Goal: Find specific fact: Find contact information

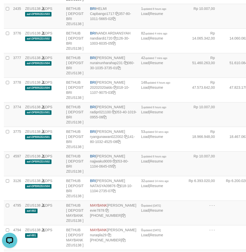
copy td "BNI REYHAN ALMANSYAH"
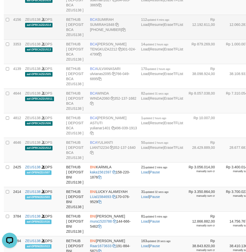
click at [99, 40] on td "BCA SUMIRAH SUMIRAH1848 869-245-8906" at bounding box center [113, 27] width 51 height 25
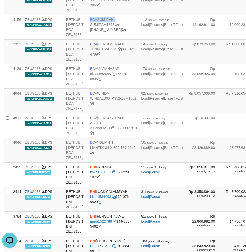
copy td "BCA SUMIRAH"
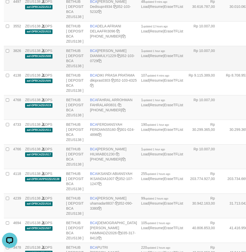
click at [185, 71] on td "Rp 10.007,00" at bounding box center [203, 58] width 37 height 25
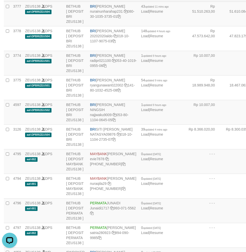
copy td "BRI NANDI ARDIANSYAH"
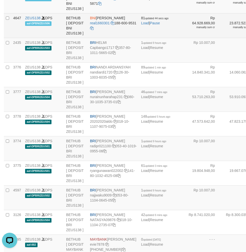
scroll to position [836, 0]
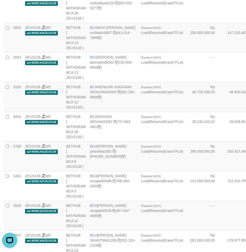
scroll to position [500, 0]
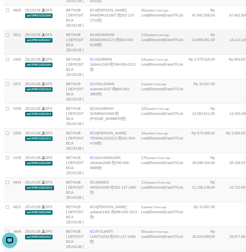
click at [99, 55] on td "BCA ROMDONI ROMDONI2171 502-033-6198" at bounding box center [113, 42] width 51 height 25
copy td "BCA ROMDONI"
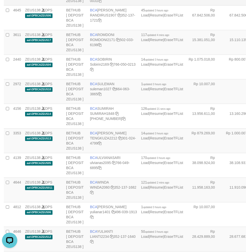
scroll to position [922, 0]
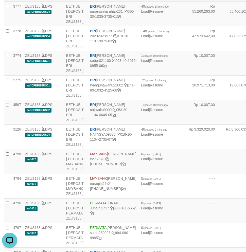
copy td "BRI NANDI ARDIANSYAH"
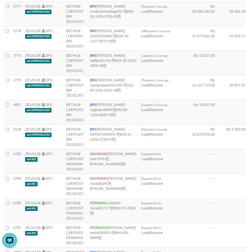
scroll to position [500, 0]
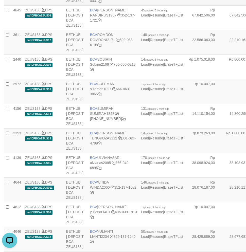
click at [100, 55] on td "BCA ROMDONI ROMDONI2171 502-033-6198" at bounding box center [113, 42] width 51 height 25
copy td "BCA ROMDONI"
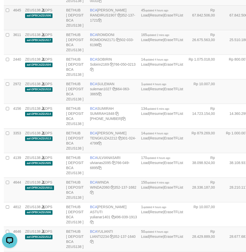
click at [222, 30] on td "Rp 67.842.506,00" at bounding box center [240, 18] width 37 height 25
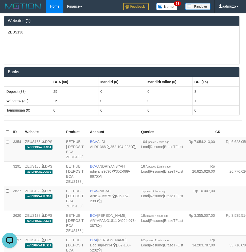
scroll to position [678, 0]
